Goal: Transaction & Acquisition: Purchase product/service

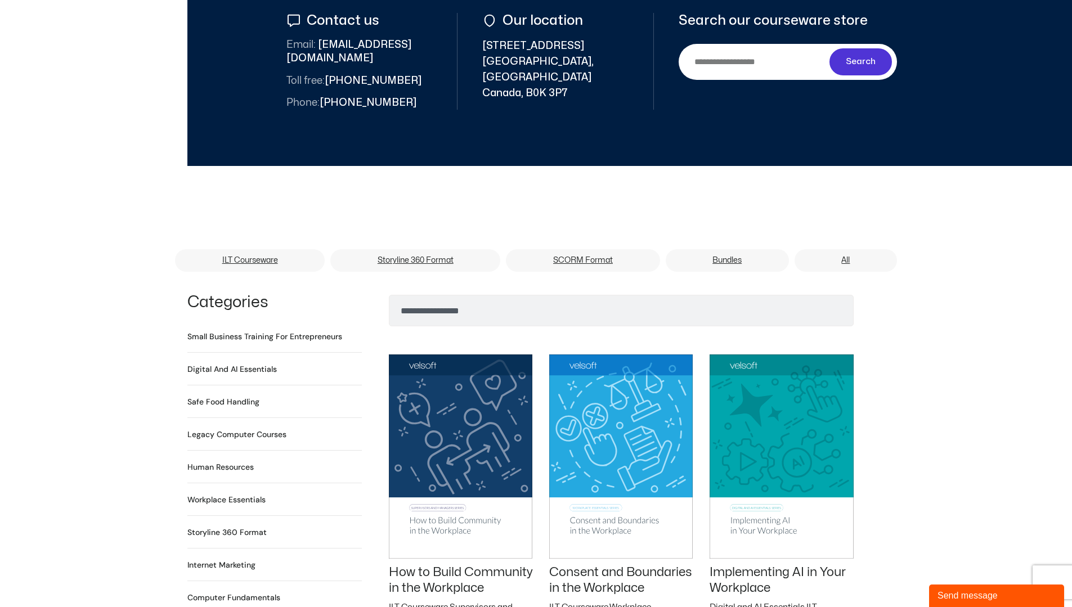
scroll to position [563, 0]
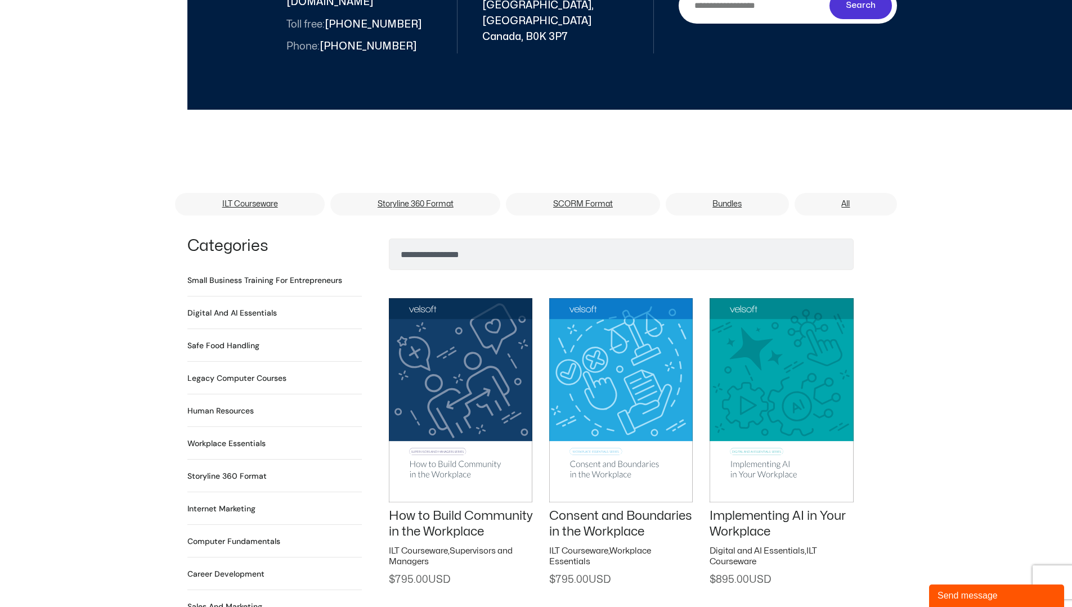
click at [226, 307] on h2 "Digital and AI Essentials 23 Products" at bounding box center [232, 313] width 90 height 12
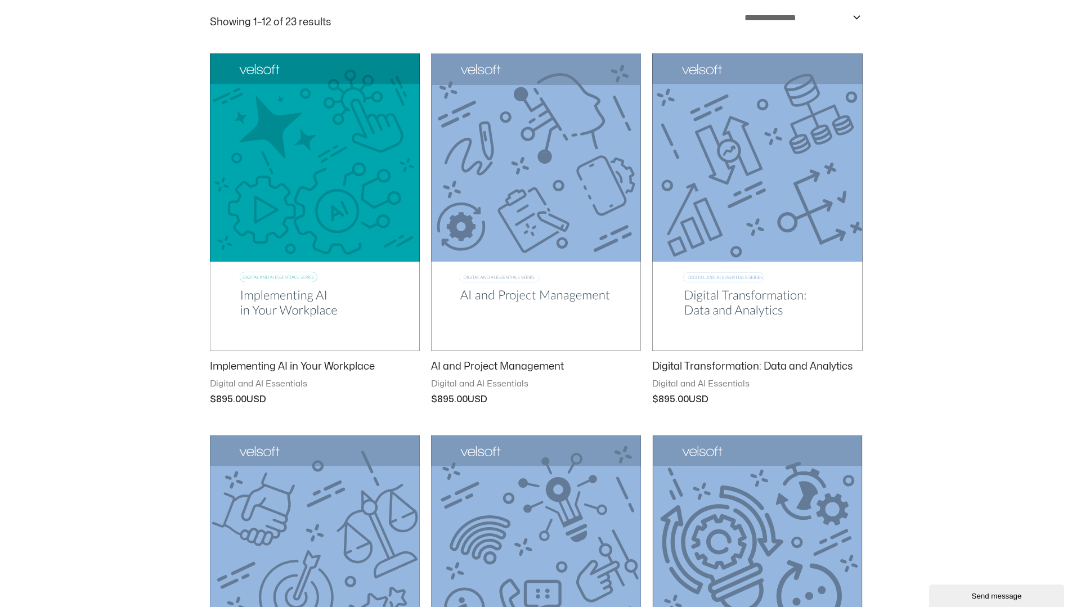
scroll to position [225, 0]
click at [488, 201] on img at bounding box center [536, 202] width 210 height 298
